Goal: Transaction & Acquisition: Download file/media

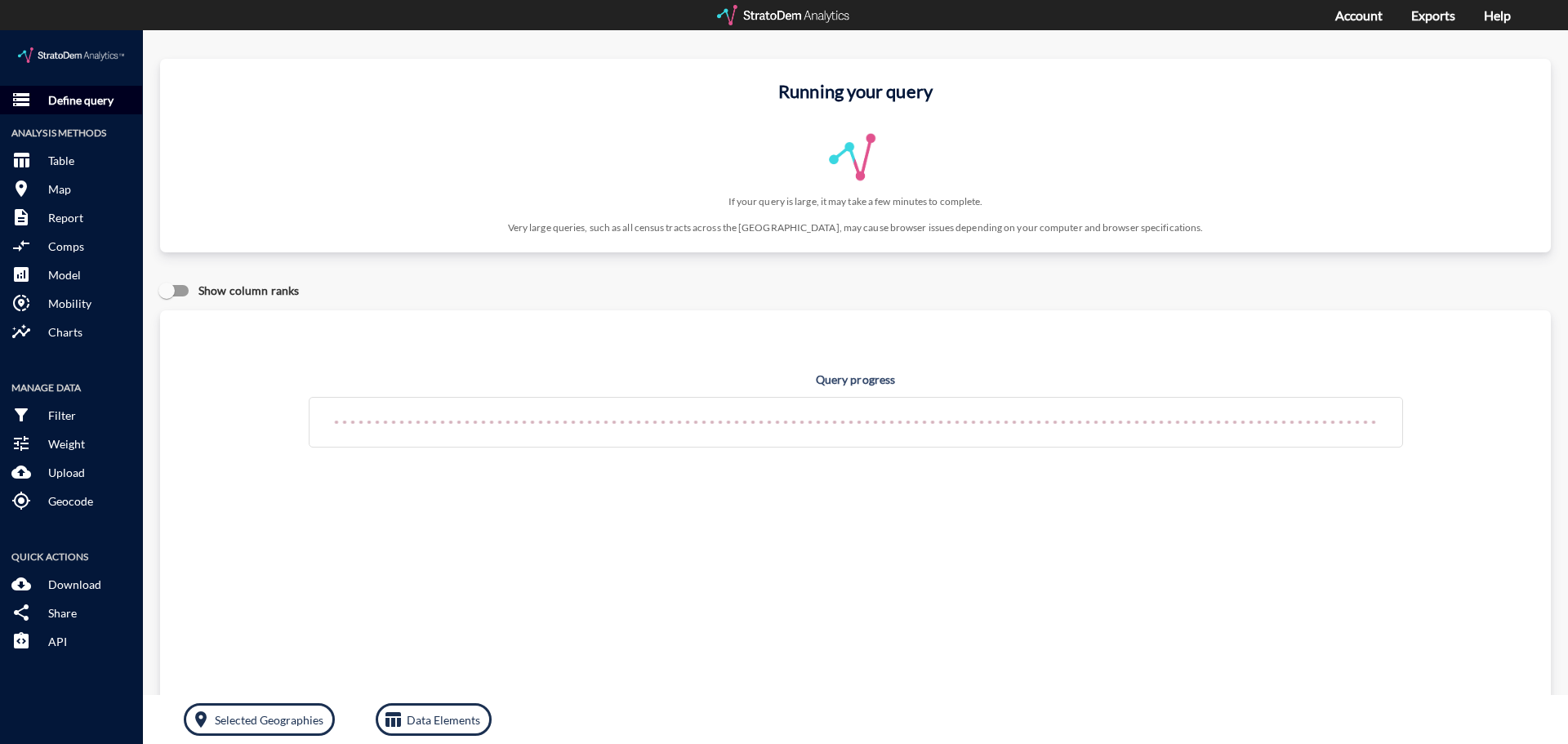
click button "storage Define query"
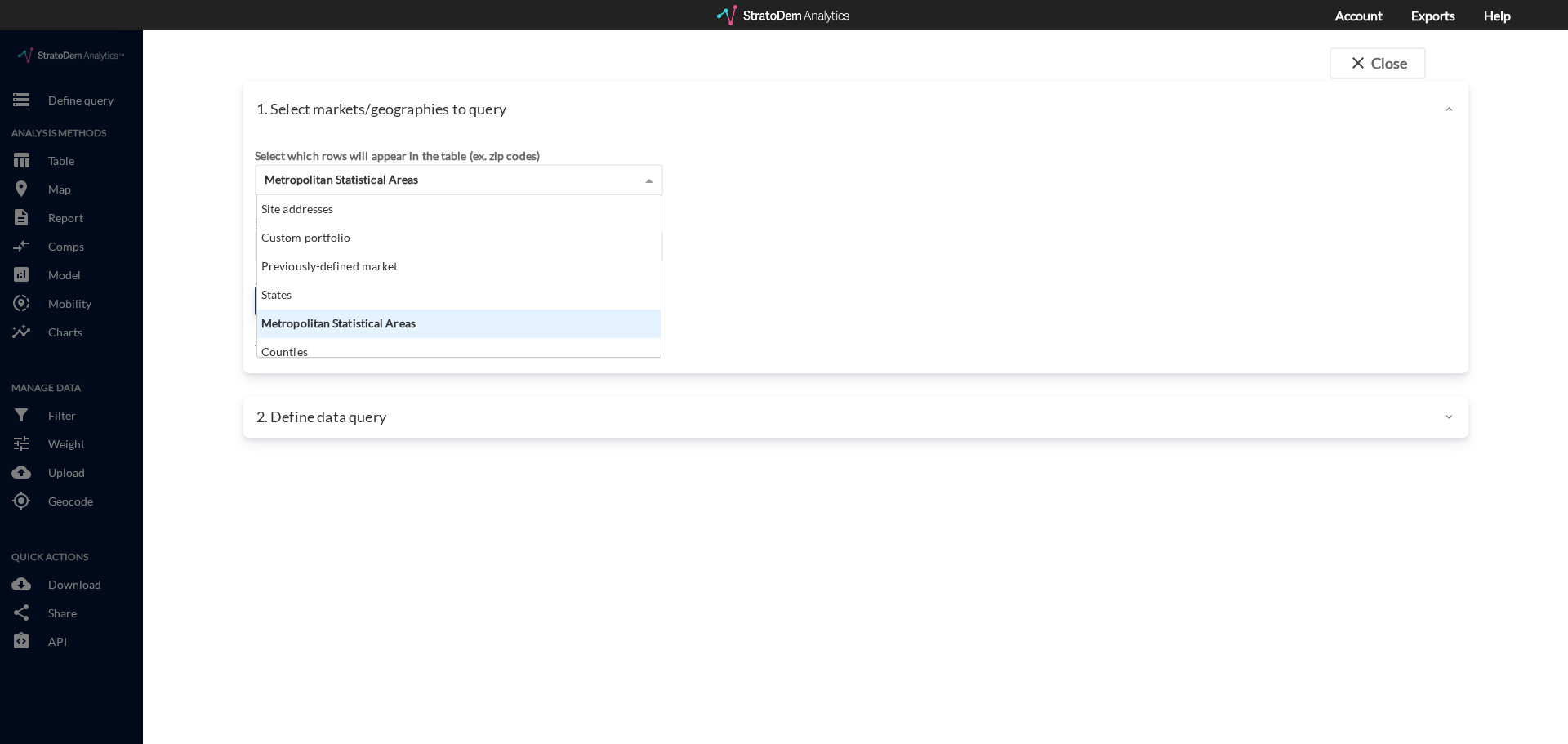
click div "Metropolitan Statistical Areas"
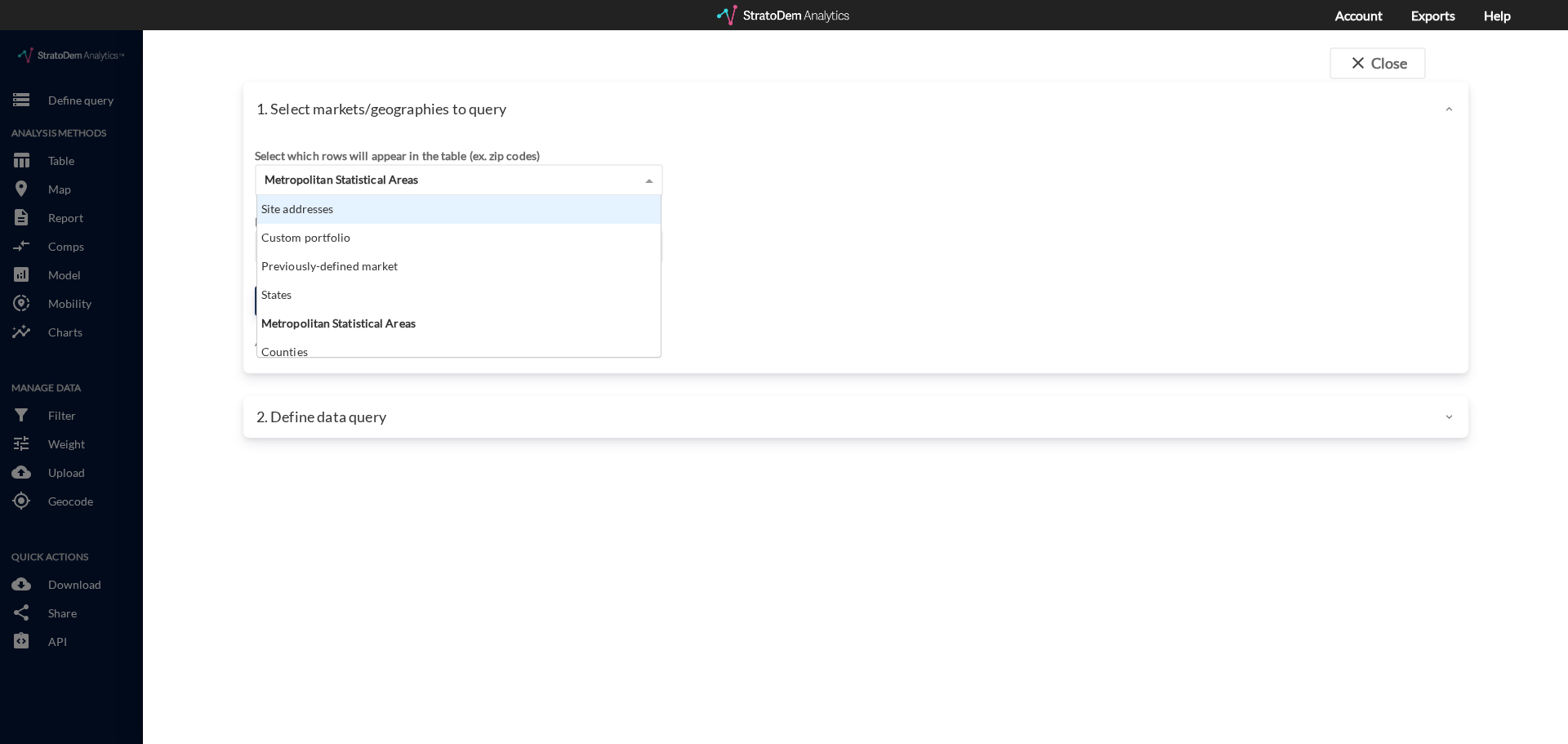
click div "Site addresses"
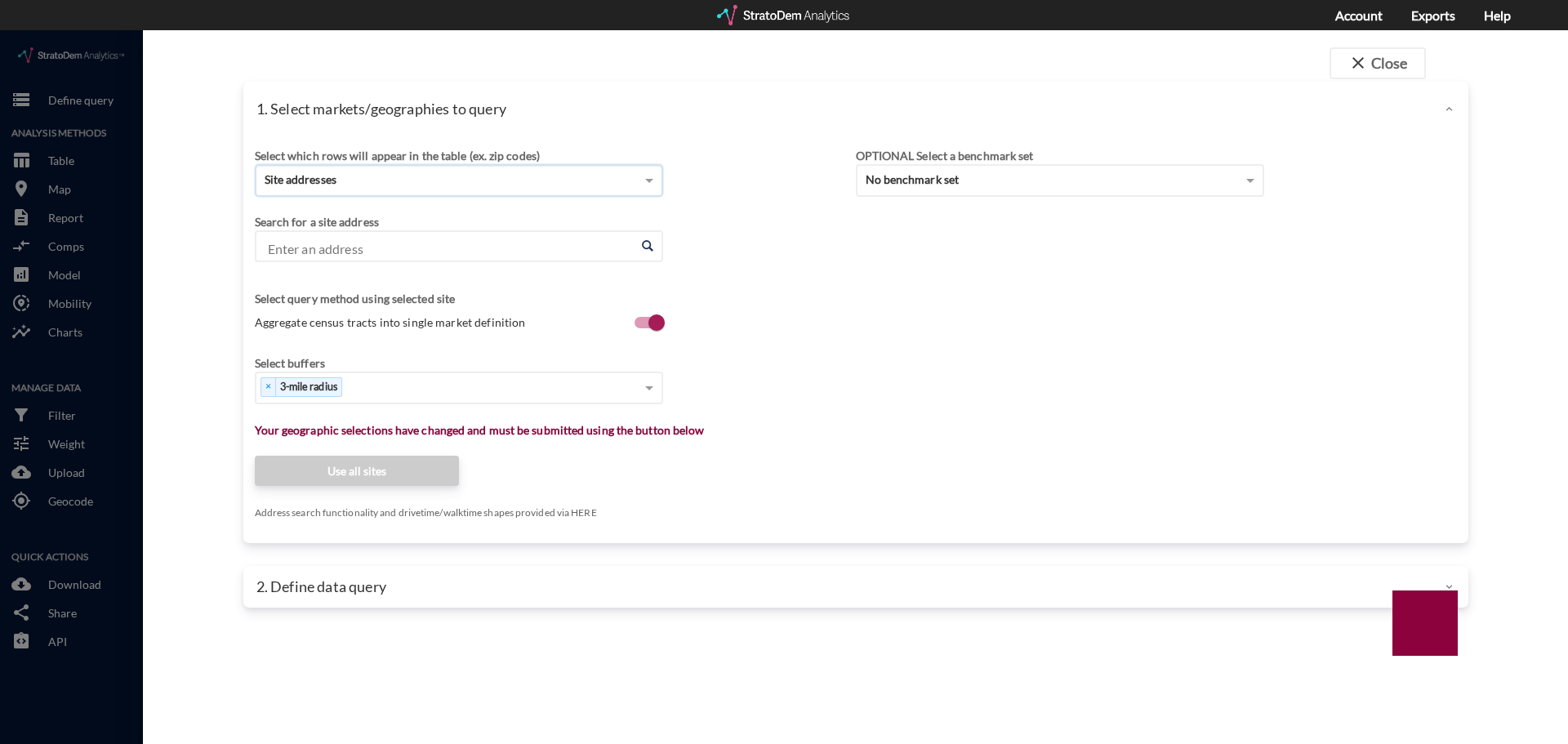
click input "Enter an address"
paste input "31503 Corsham Cv Ct, Fulshear, TX 77441"
type input "31503 Corsham Cv Ct, Fulshear, TX 77441"
click input "Enter an address"
paste input "31603 Farlam Farms Trl, Fulshear, TX 77441"
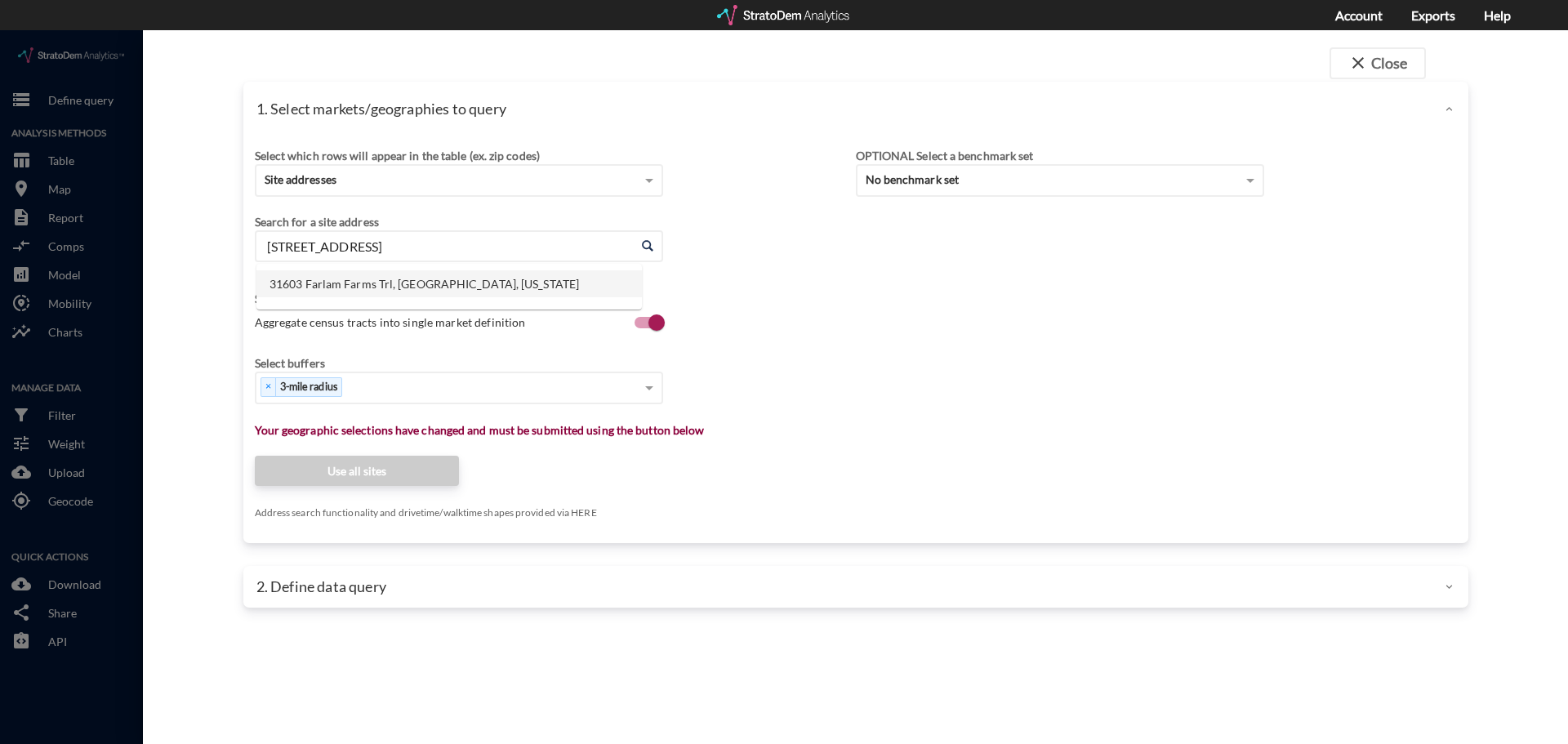
click li "31603 Farlam Farms Trl, Fulshear, Texas"
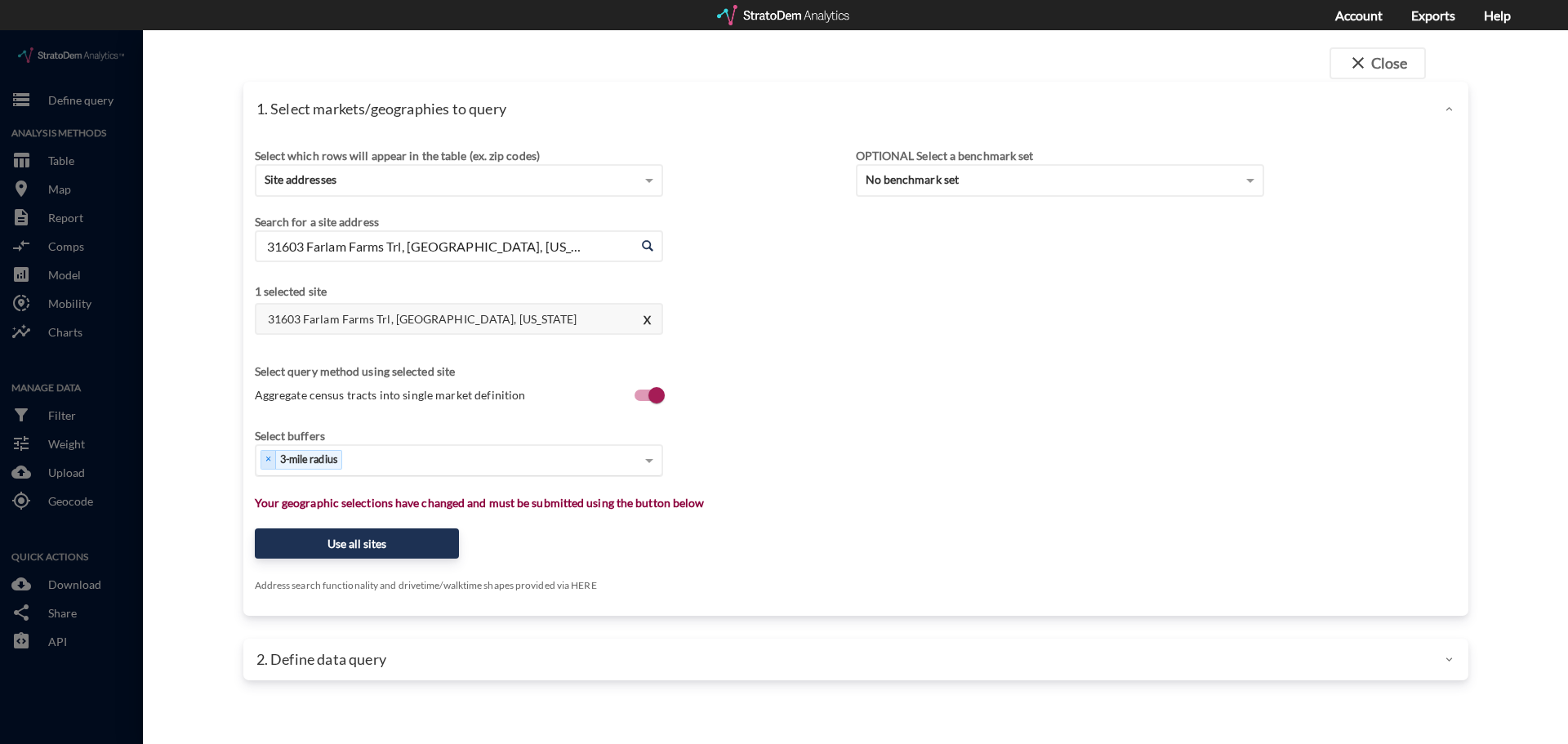
type input "31603 Farlam Farms Trl, Fulshear, Texas"
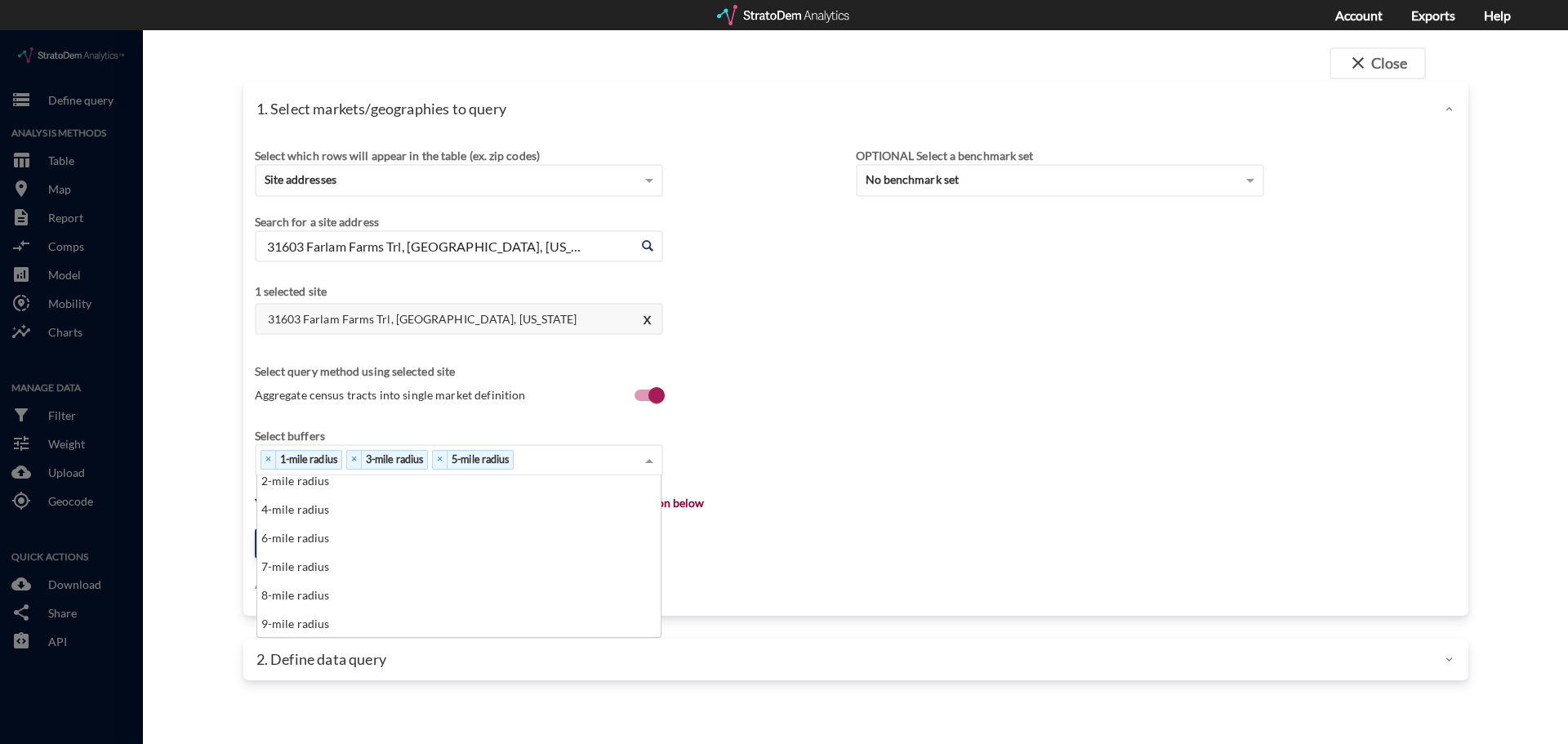
scroll to position [65, 0]
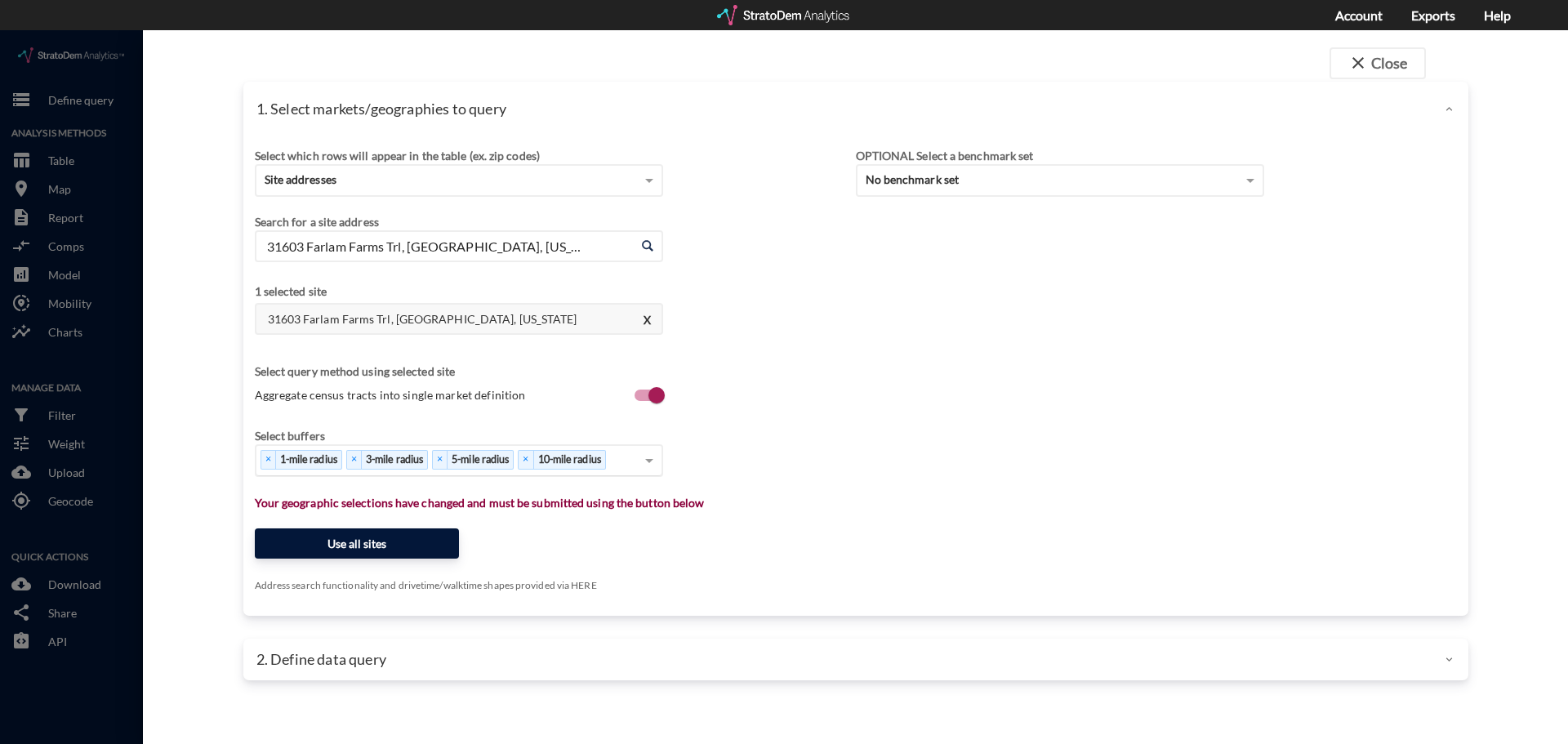
click button "Use all sites"
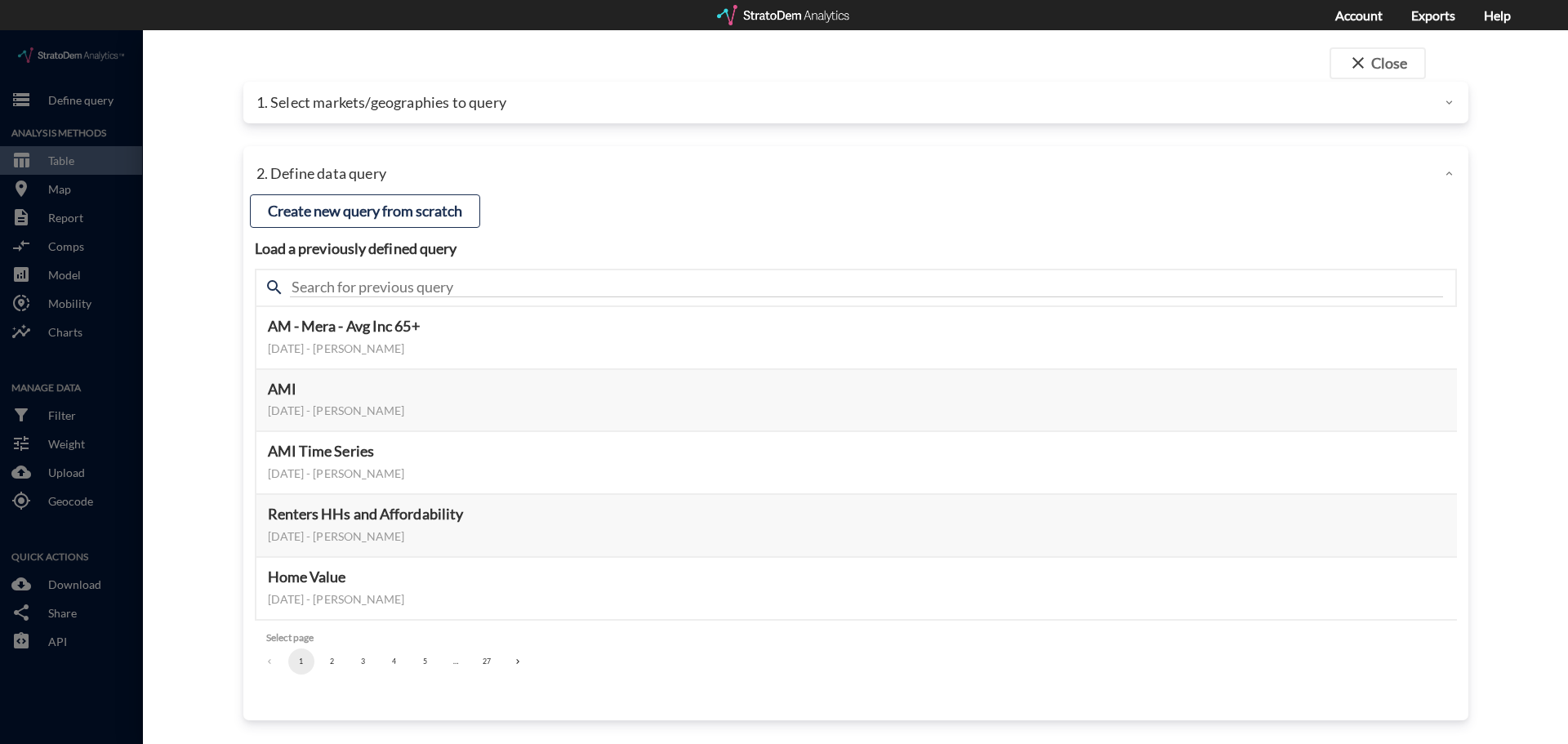
click div "1. Select markets/geographies to query"
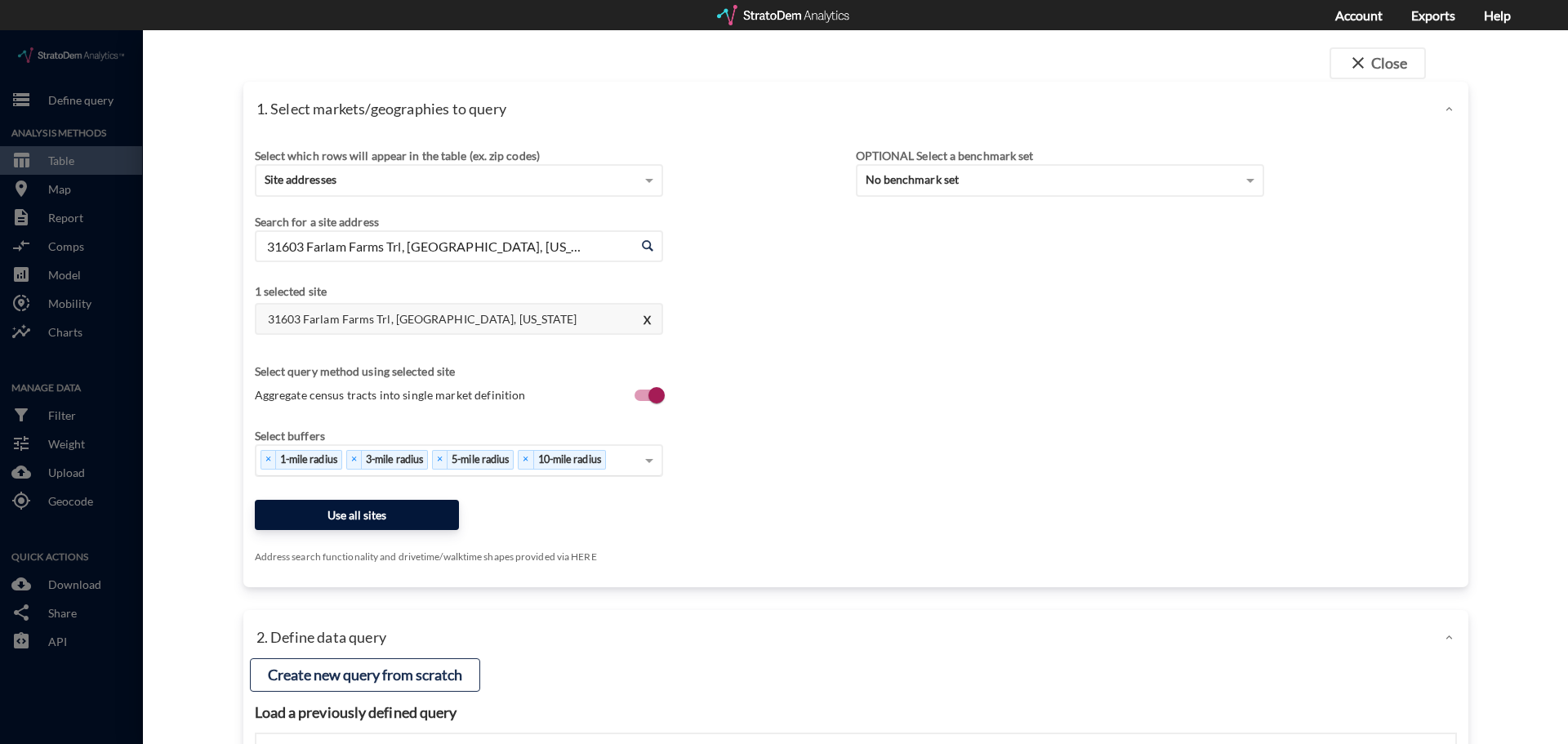
click button "Use all sites"
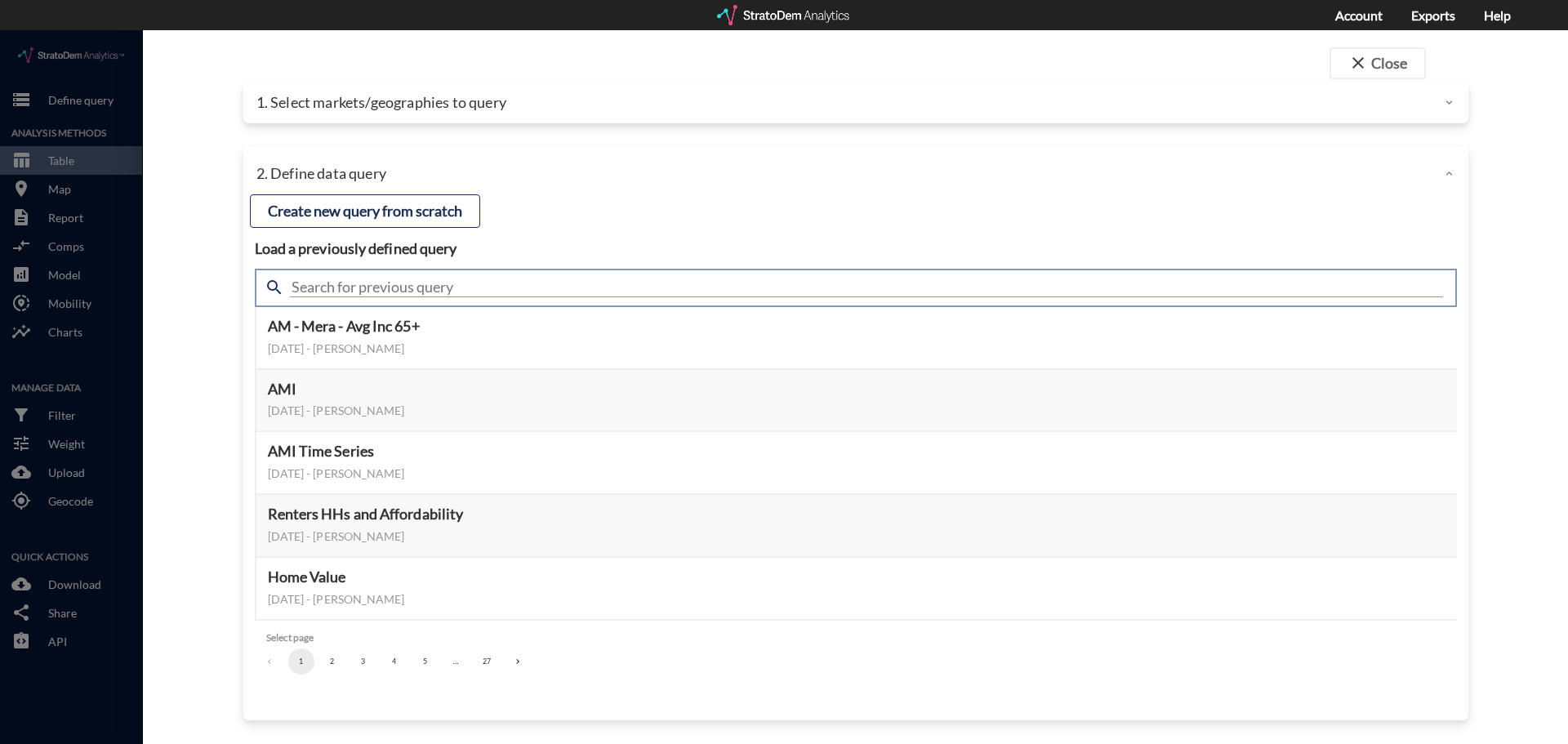
click input "text"
type input "housing demand"
click input "housing demand"
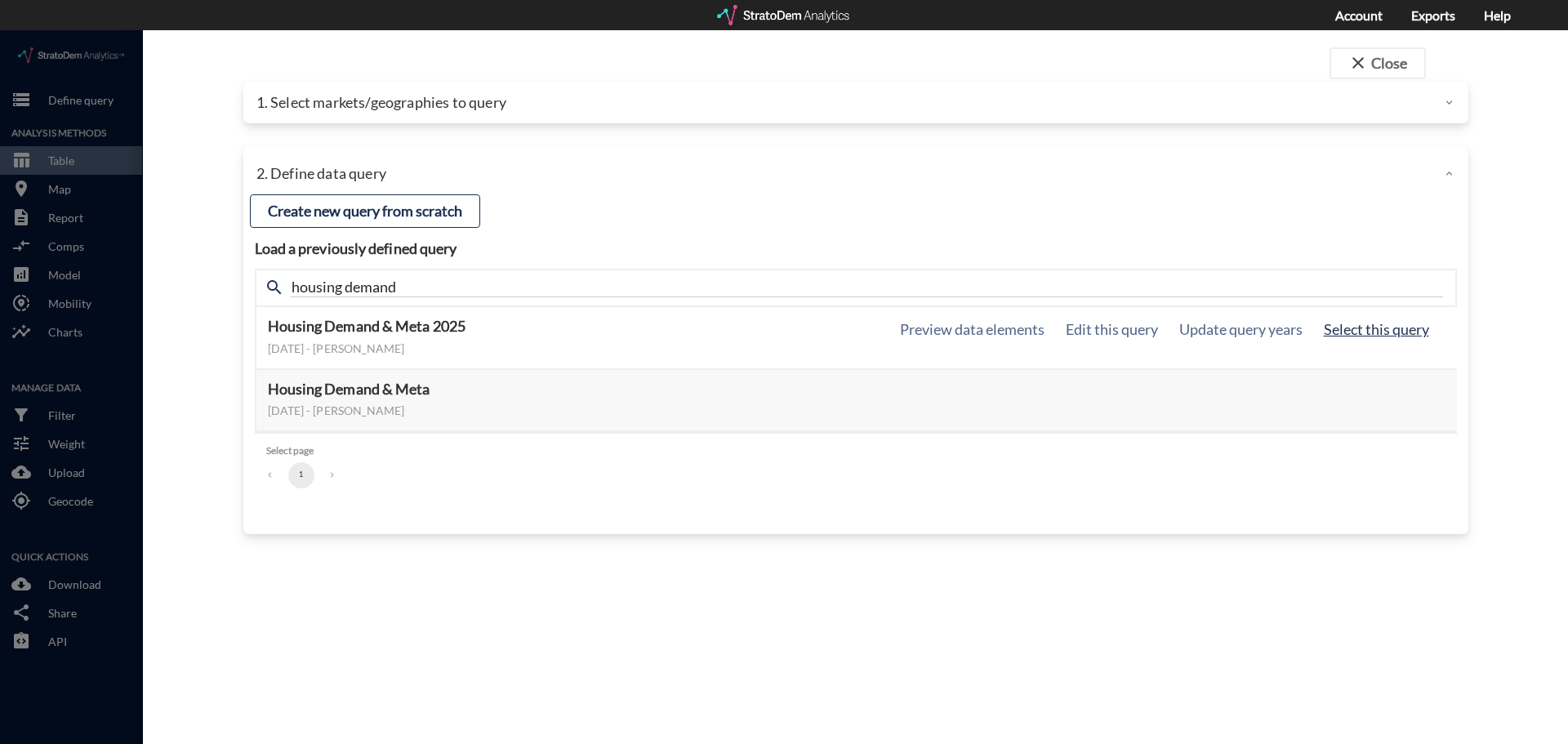
click button "Select this query"
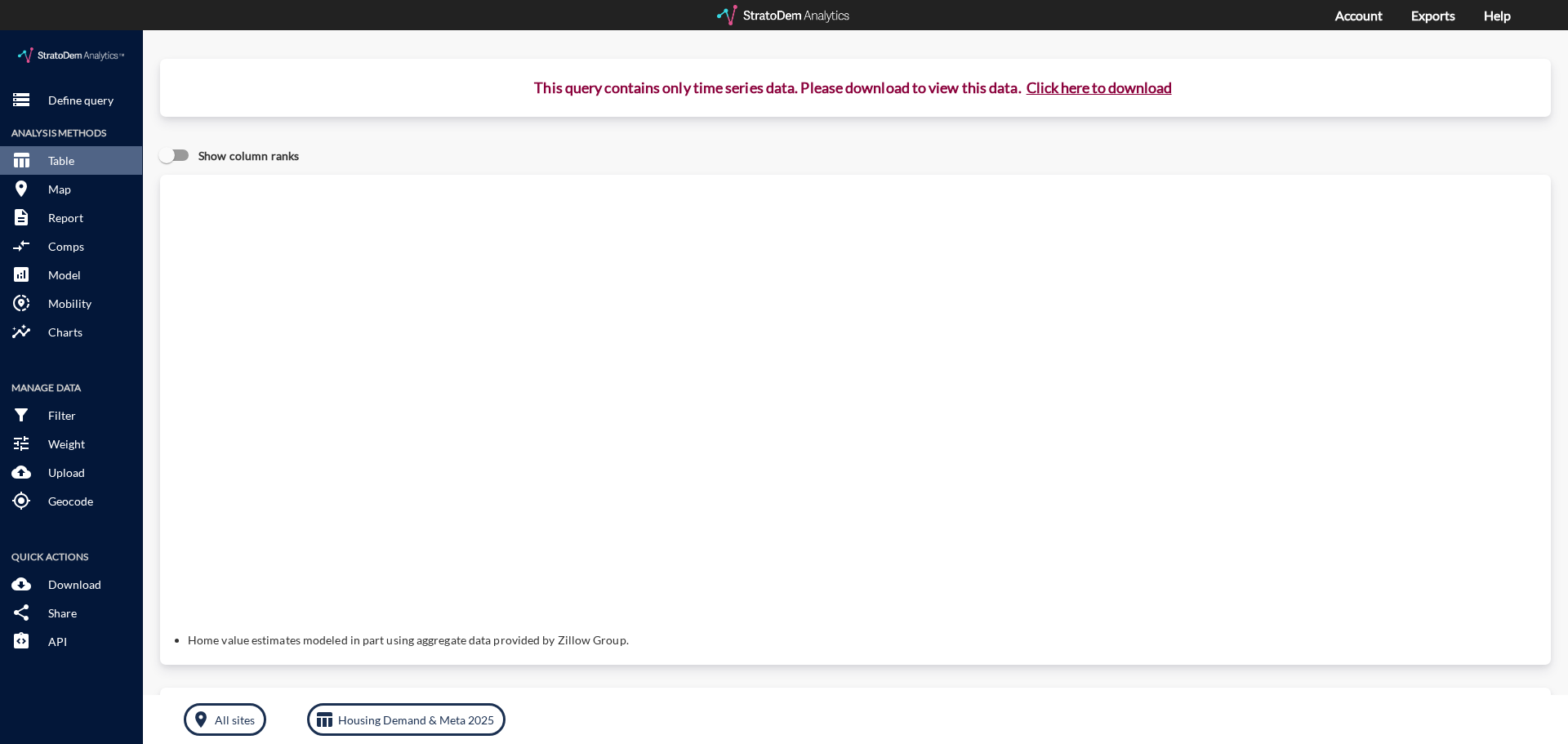
click button "Click here to download"
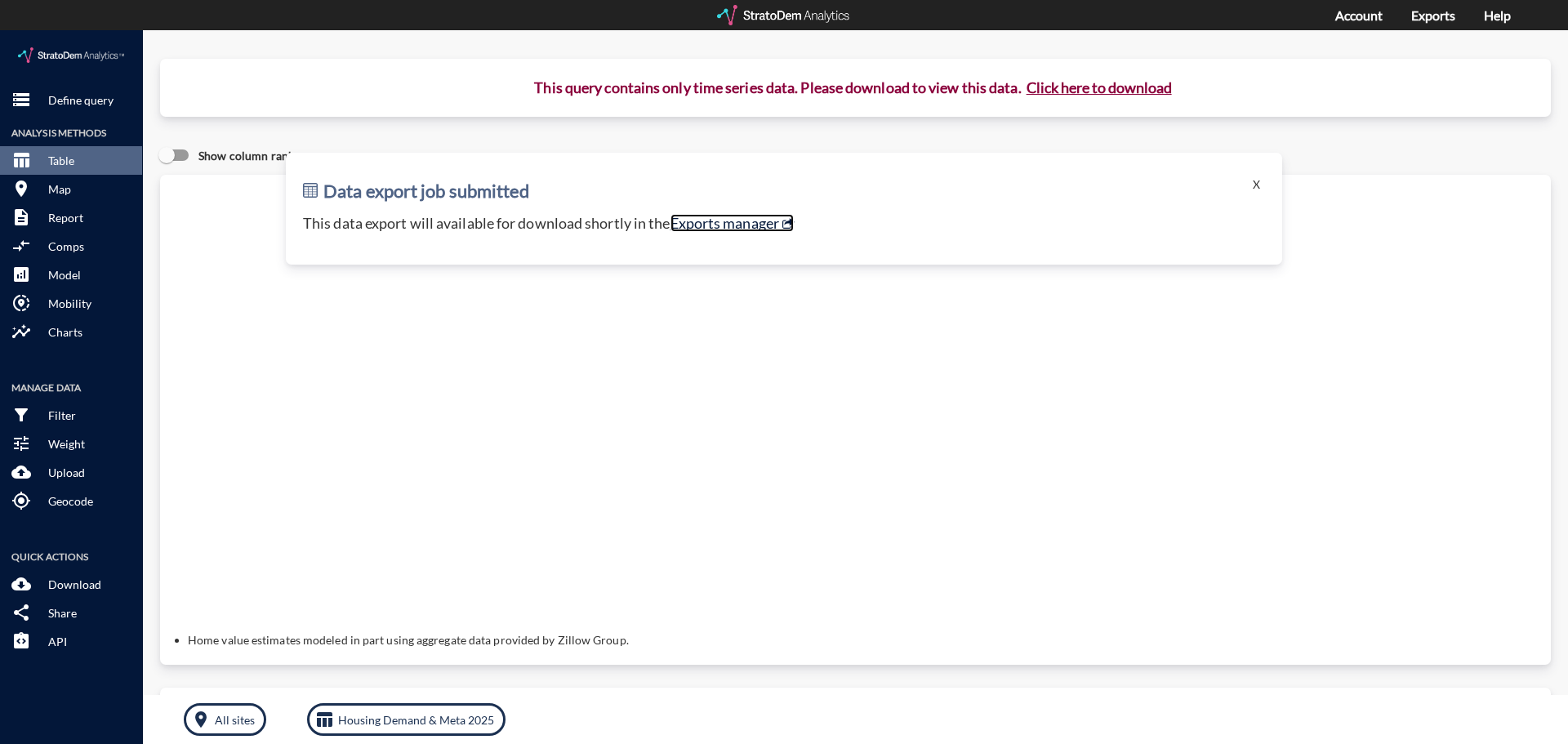
click link "Exports manager"
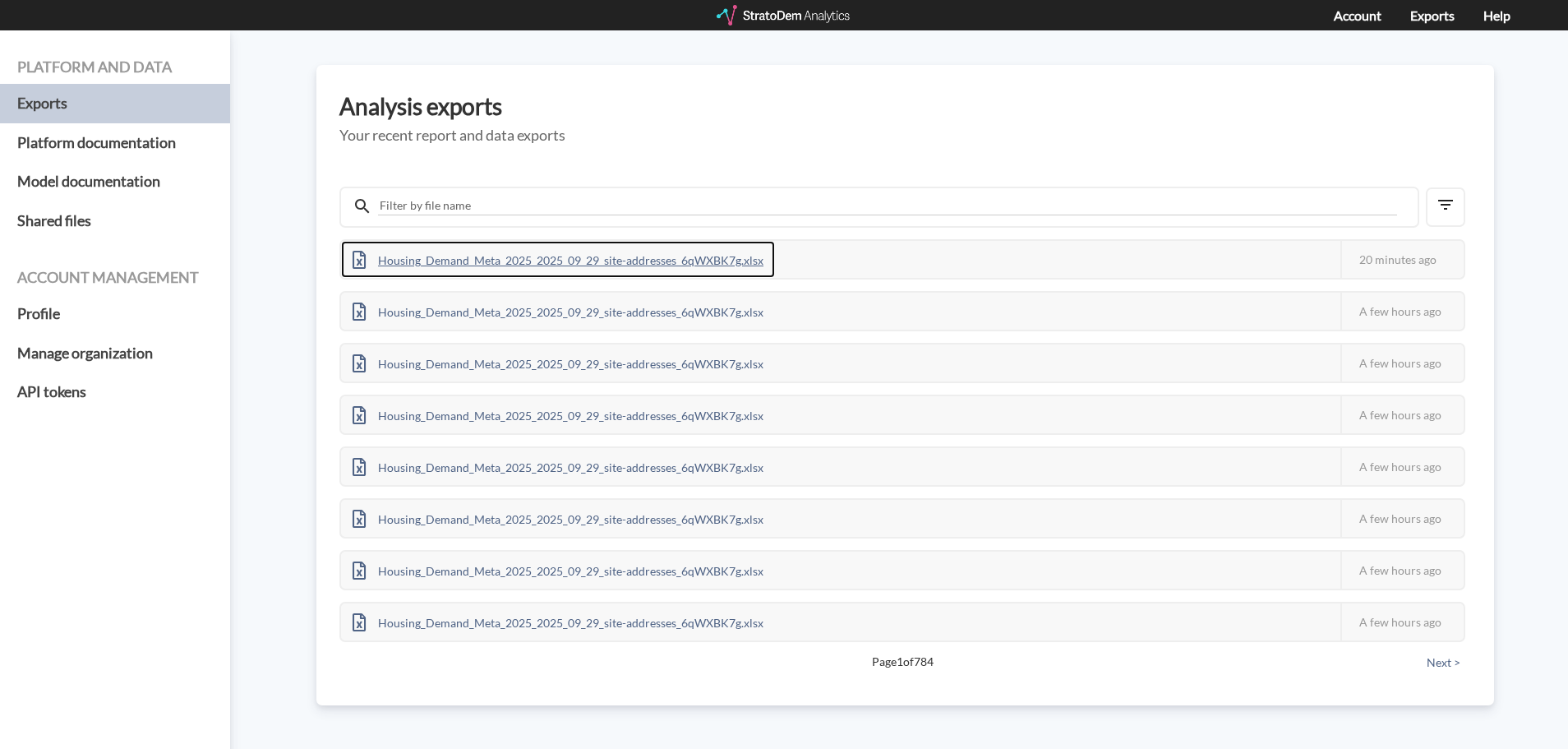
click at [649, 266] on div "Housing_Demand_Meta_2025_2025_09_29_site-addresses_6qWXBK7g.xlsx" at bounding box center [558, 259] width 434 height 37
